Goal: Find specific page/section: Find specific page/section

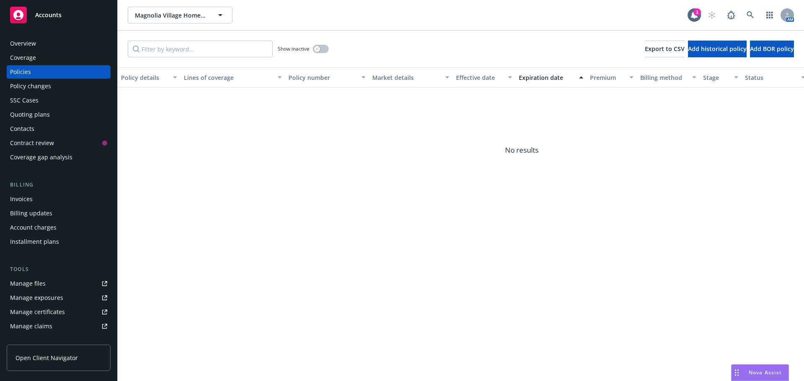
click at [38, 43] on div "Overview" at bounding box center [58, 43] width 97 height 13
